Goal: Transaction & Acquisition: Purchase product/service

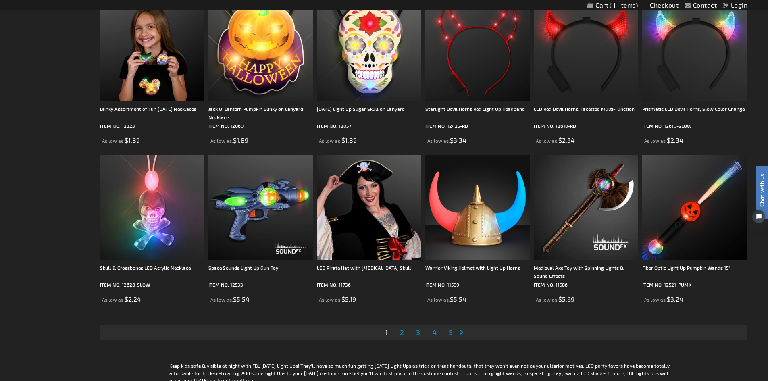
scroll to position [1655, 0]
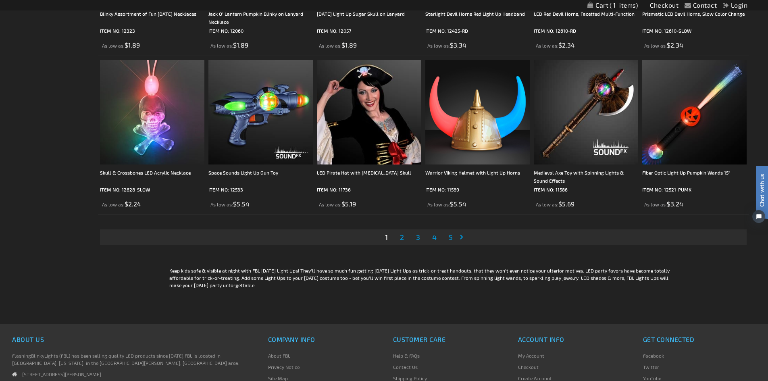
click at [405, 236] on link "Page 2" at bounding box center [402, 237] width 7 height 12
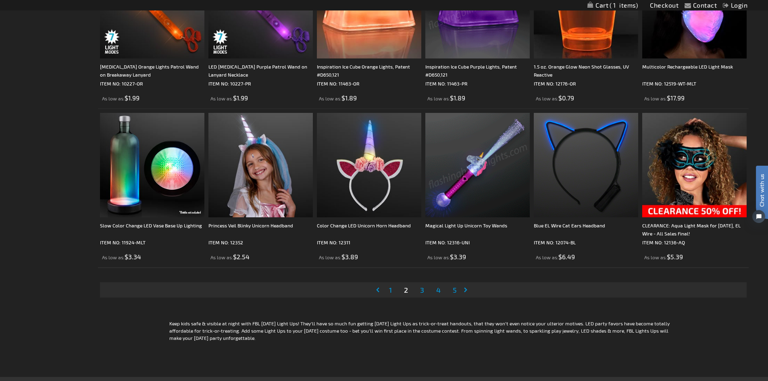
scroll to position [1614, 0]
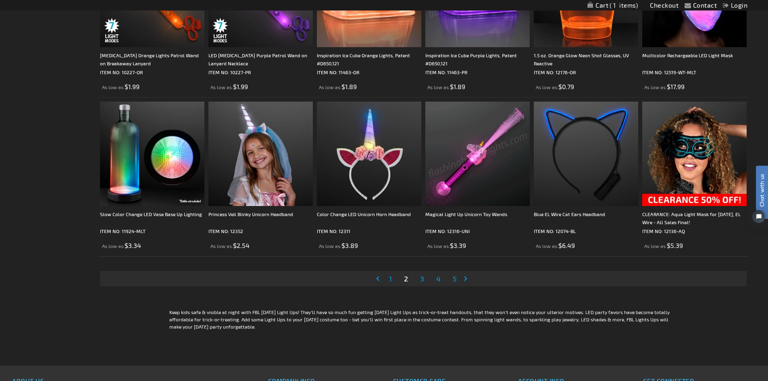
click at [423, 279] on span "3" at bounding box center [422, 278] width 4 height 9
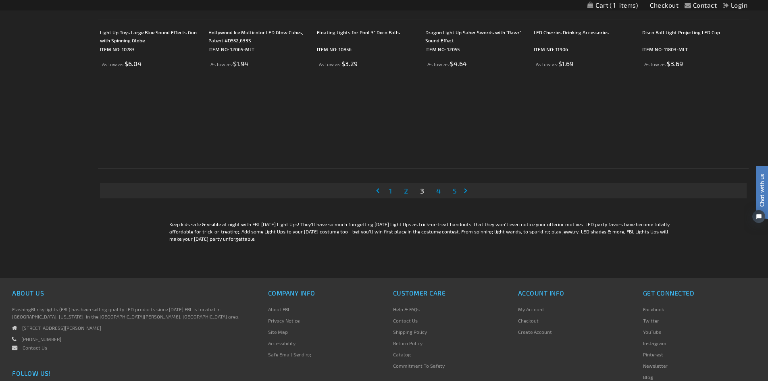
scroll to position [1735, 0]
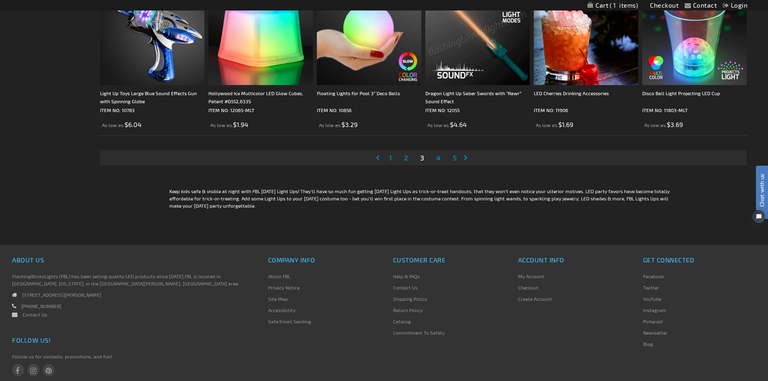
click at [439, 158] on span "4" at bounding box center [438, 157] width 4 height 9
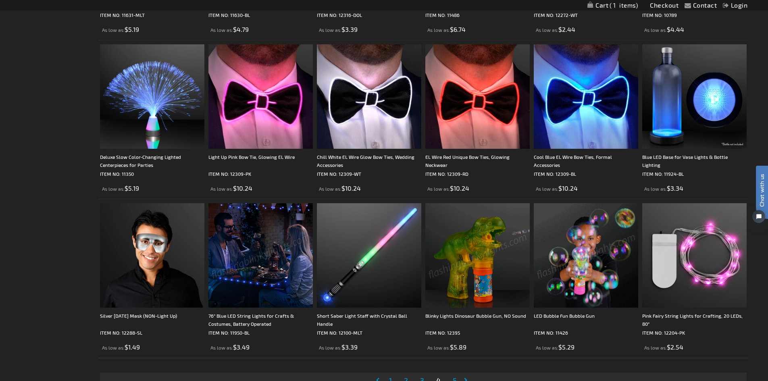
scroll to position [1775, 0]
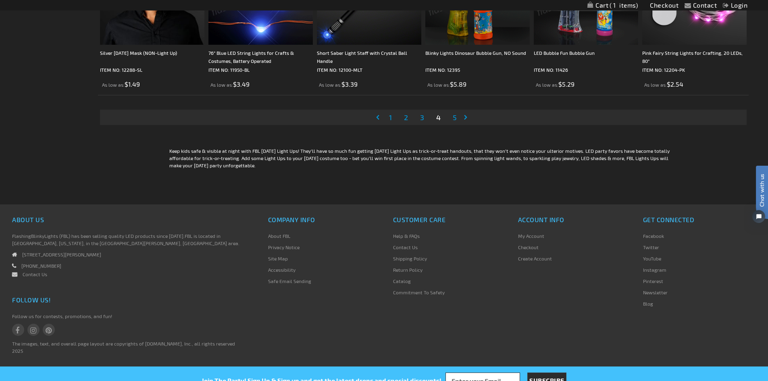
click at [455, 119] on span "5" at bounding box center [455, 117] width 4 height 9
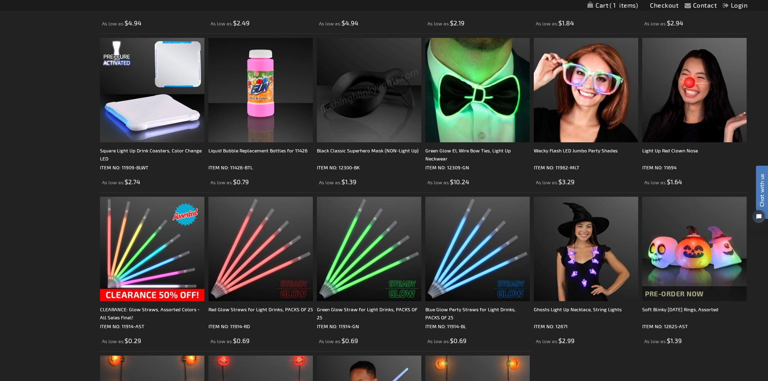
scroll to position [928, 0]
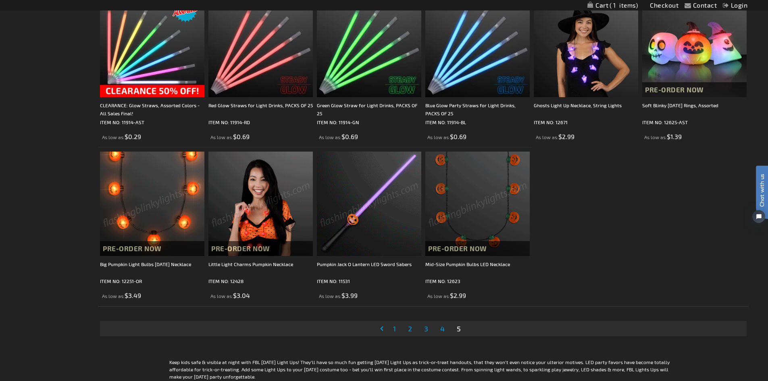
click at [393, 332] on span "1" at bounding box center [394, 328] width 3 height 9
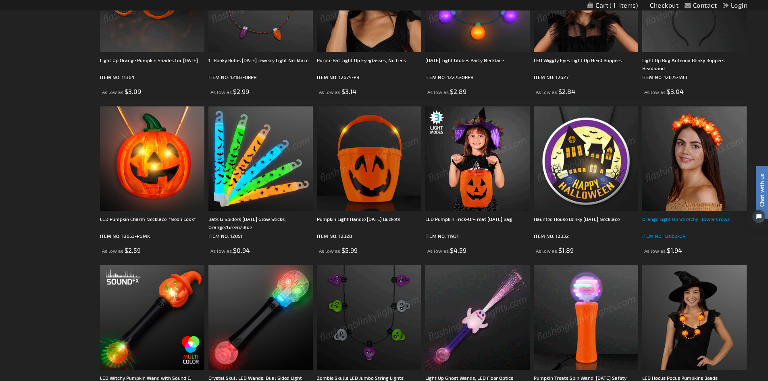
scroll to position [565, 0]
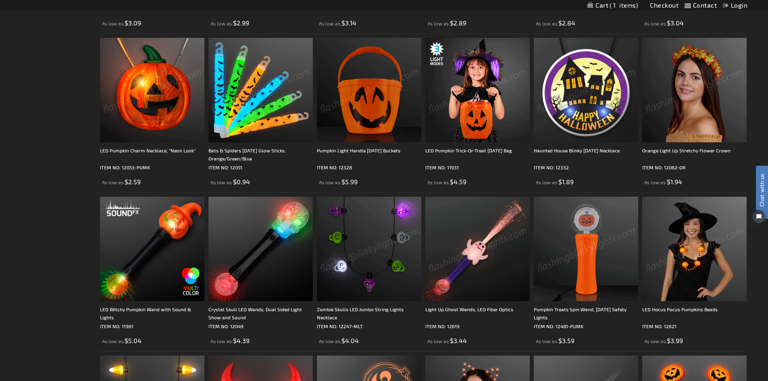
click at [157, 113] on img at bounding box center [152, 90] width 104 height 104
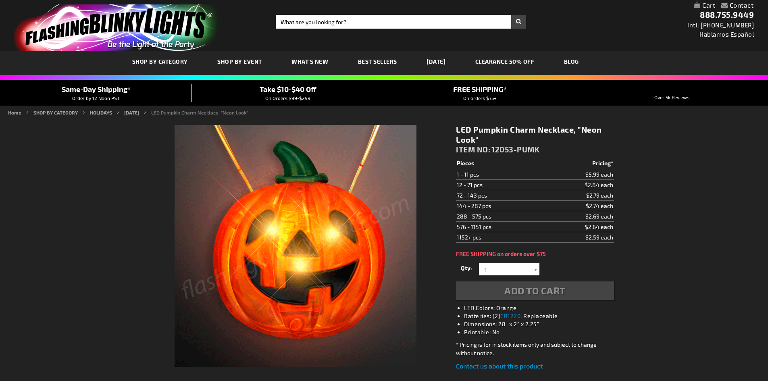
scroll to position [161, 0]
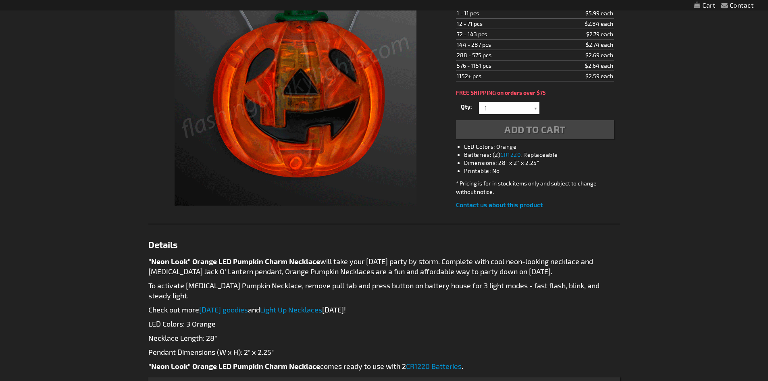
click at [311, 130] on img at bounding box center [296, 85] width 242 height 242
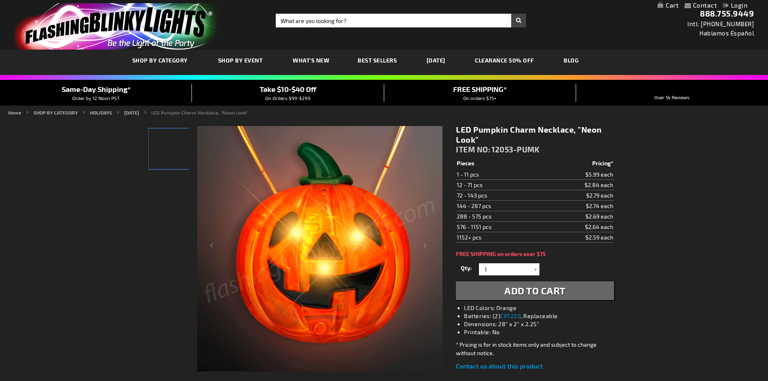
scroll to position [0, 0]
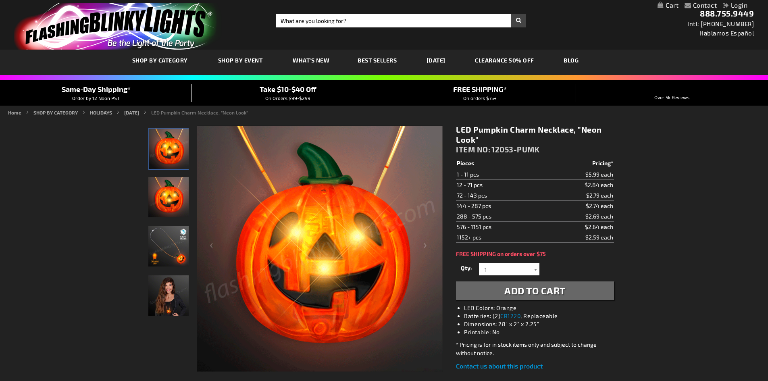
click at [161, 256] on img "Orange LED Light Up Pumpkin Charm Necklace" at bounding box center [168, 246] width 40 height 40
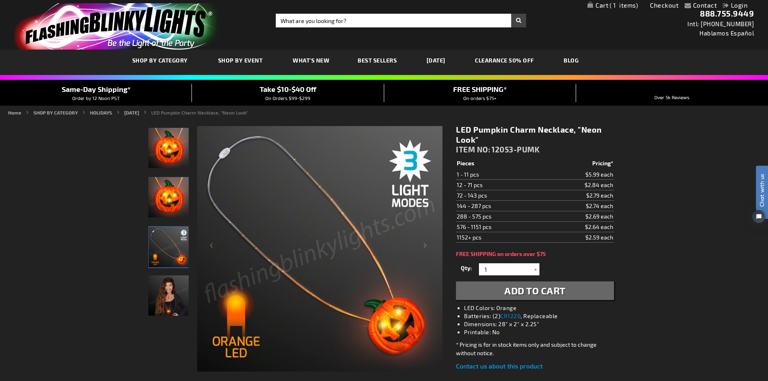
click at [530, 295] on span "Add to Cart" at bounding box center [535, 291] width 61 height 12
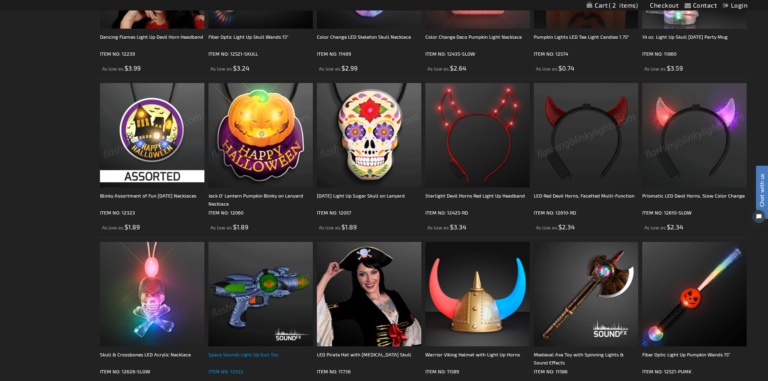
scroll to position [1572, 0]
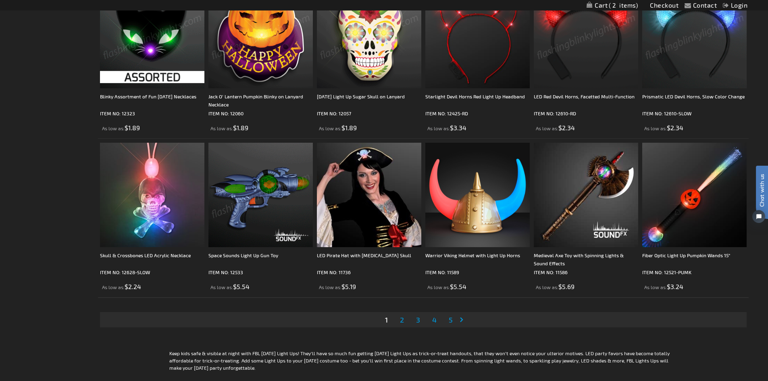
click at [403, 321] on span "2" at bounding box center [402, 319] width 4 height 9
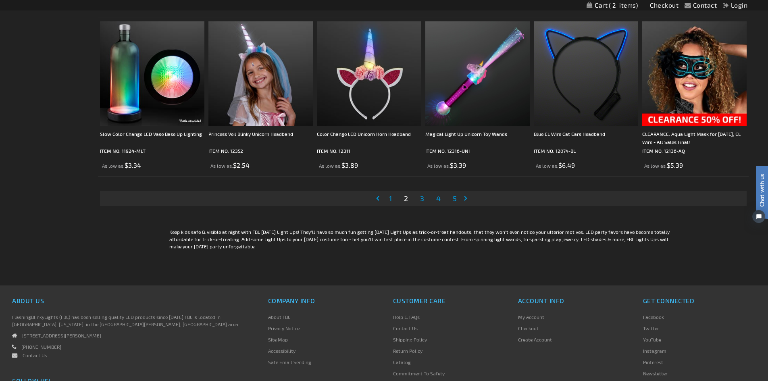
scroll to position [1694, 0]
click at [421, 203] on link "Page 3" at bounding box center [422, 198] width 7 height 12
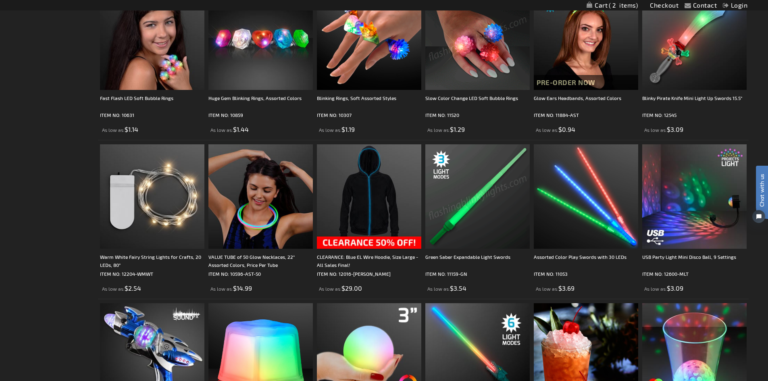
scroll to position [1654, 0]
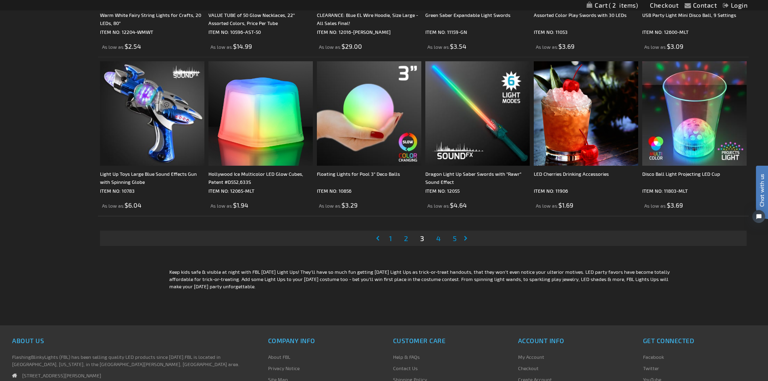
click at [392, 240] on span "1" at bounding box center [390, 238] width 3 height 9
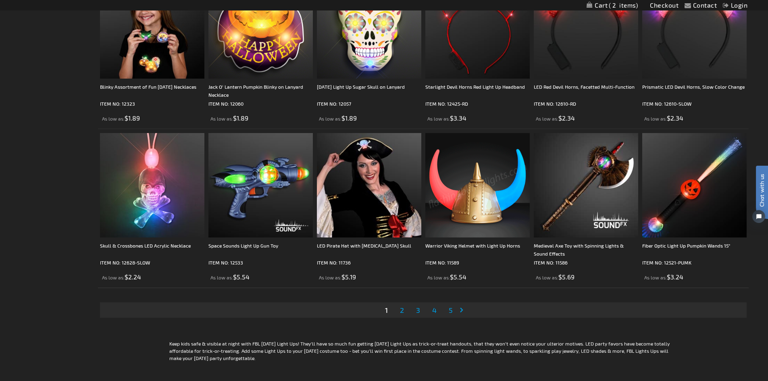
scroll to position [1694, 0]
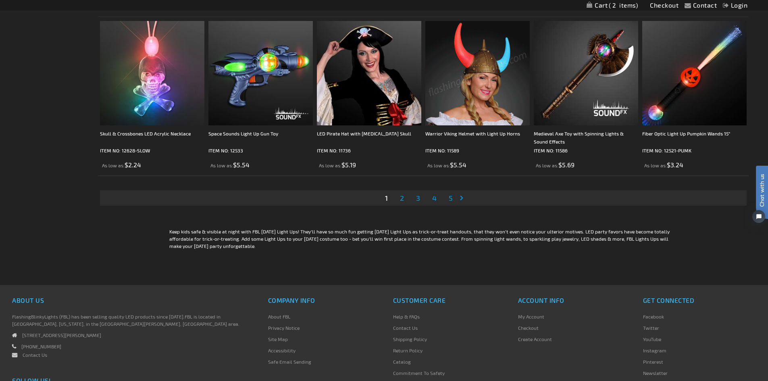
click at [404, 202] on span "2" at bounding box center [402, 198] width 4 height 9
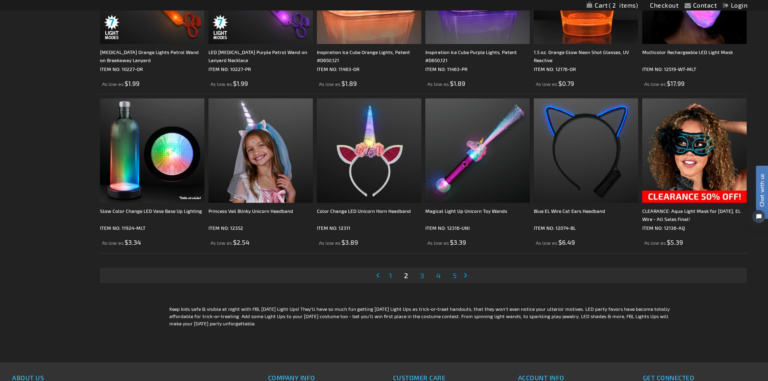
scroll to position [1735, 0]
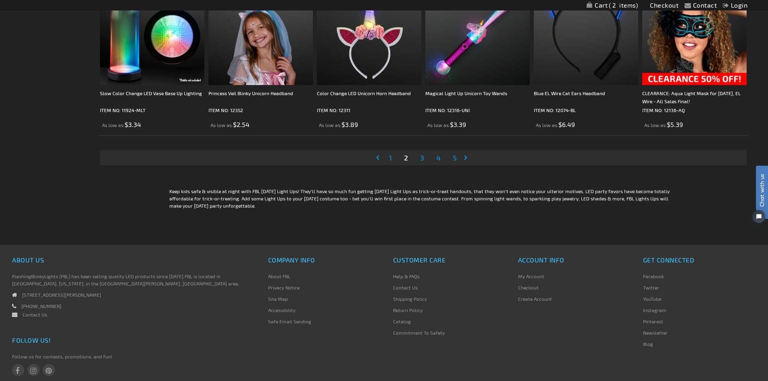
click at [425, 159] on link "Page 3" at bounding box center [422, 158] width 7 height 12
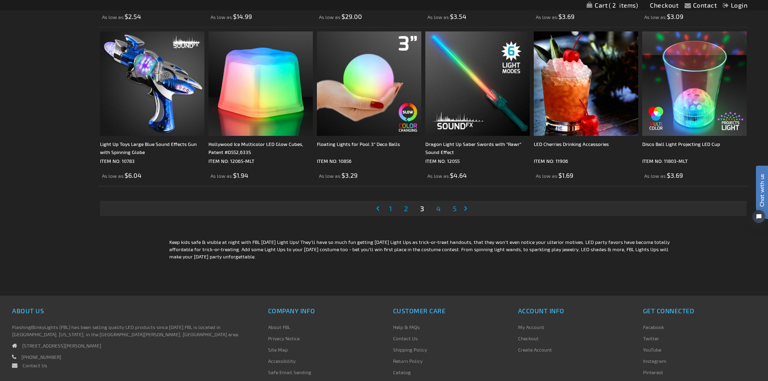
scroll to position [1443, 0]
